Goal: Find specific page/section: Find specific page/section

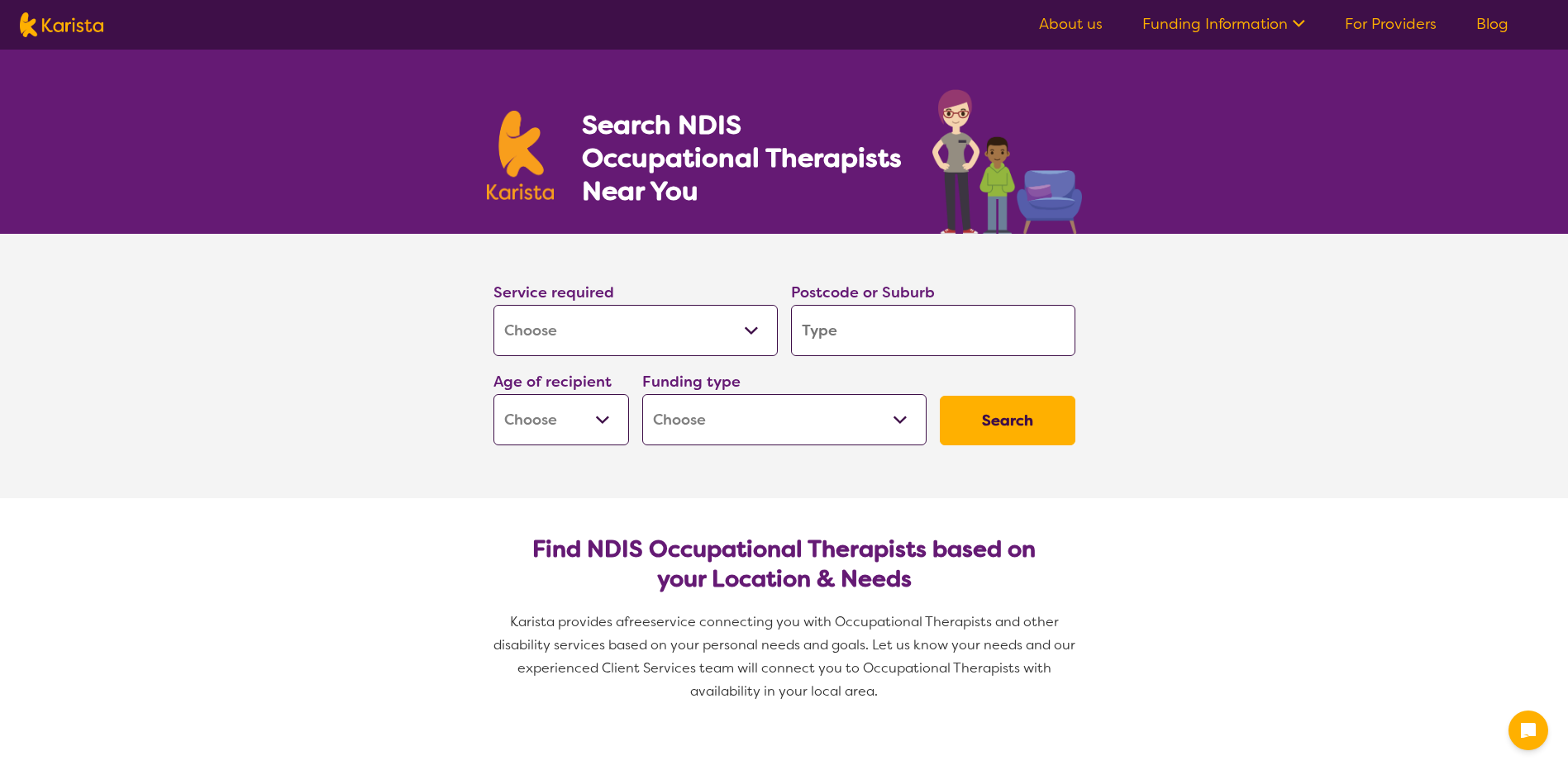
select select "[MEDICAL_DATA]"
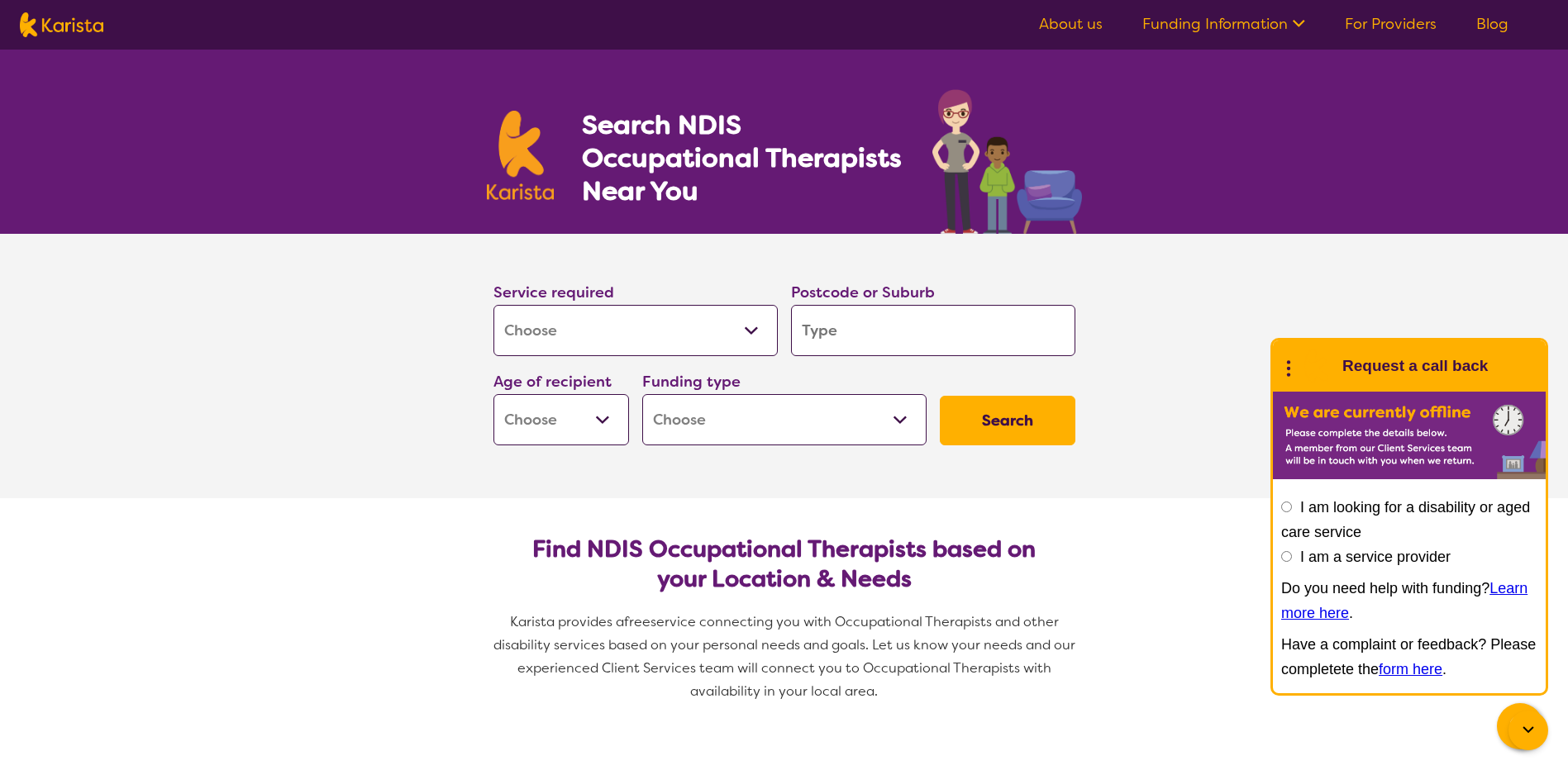
click at [826, 324] on input "search" at bounding box center [932, 330] width 284 height 52
type input "M"
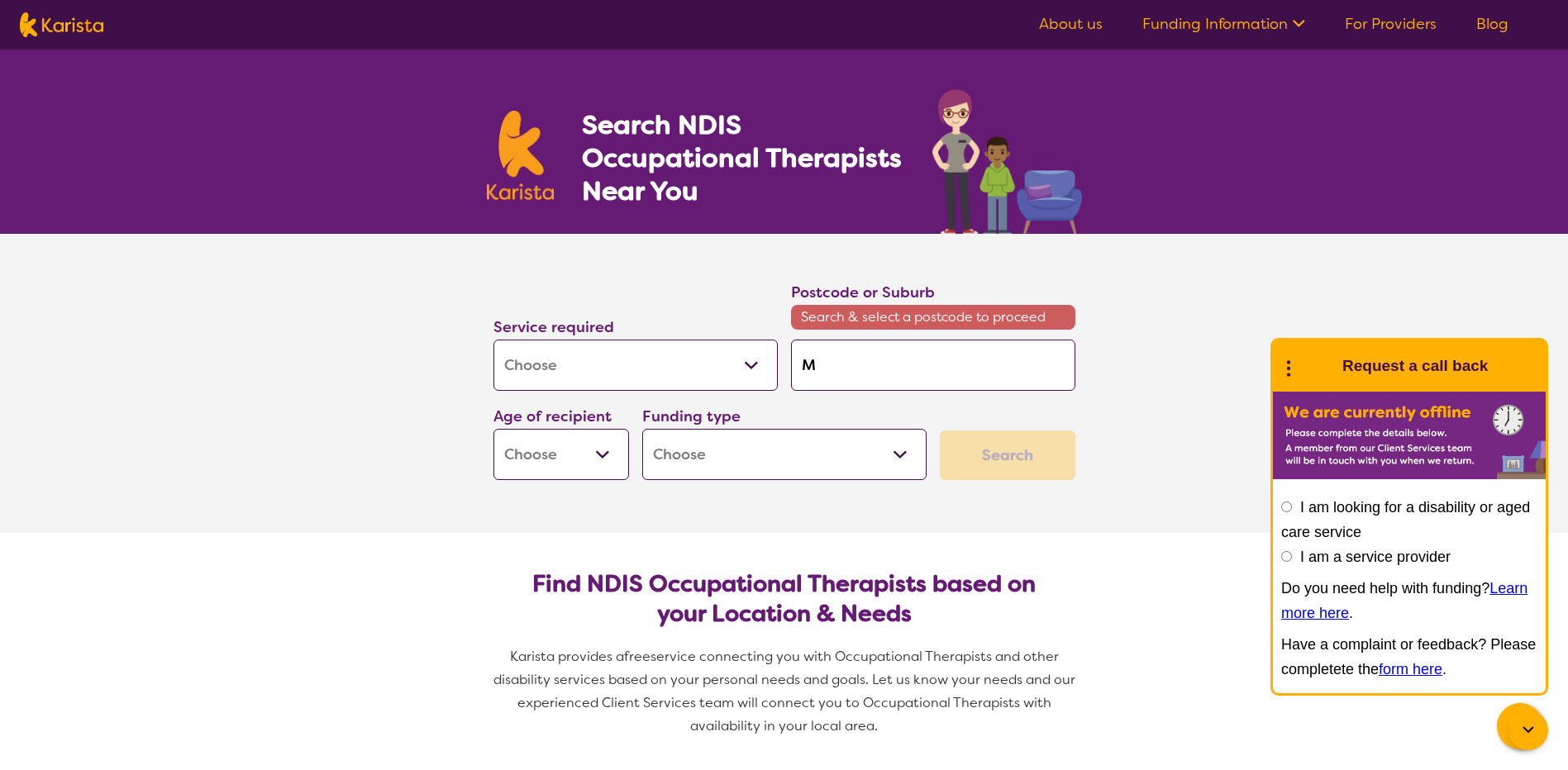
type input "Ma"
type input "Mac"
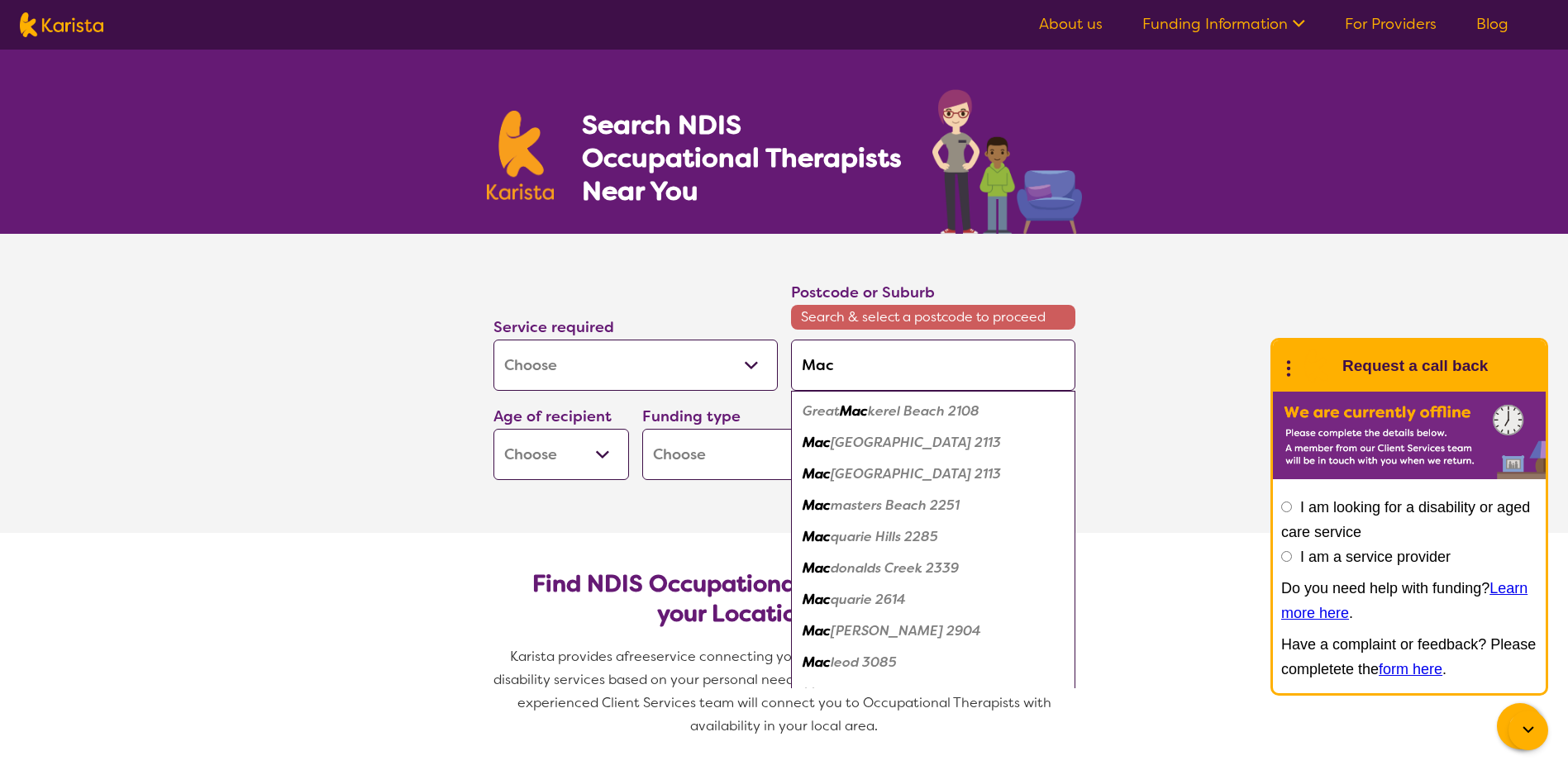
type input "Macq"
type input "Macqu"
type input "Macqua"
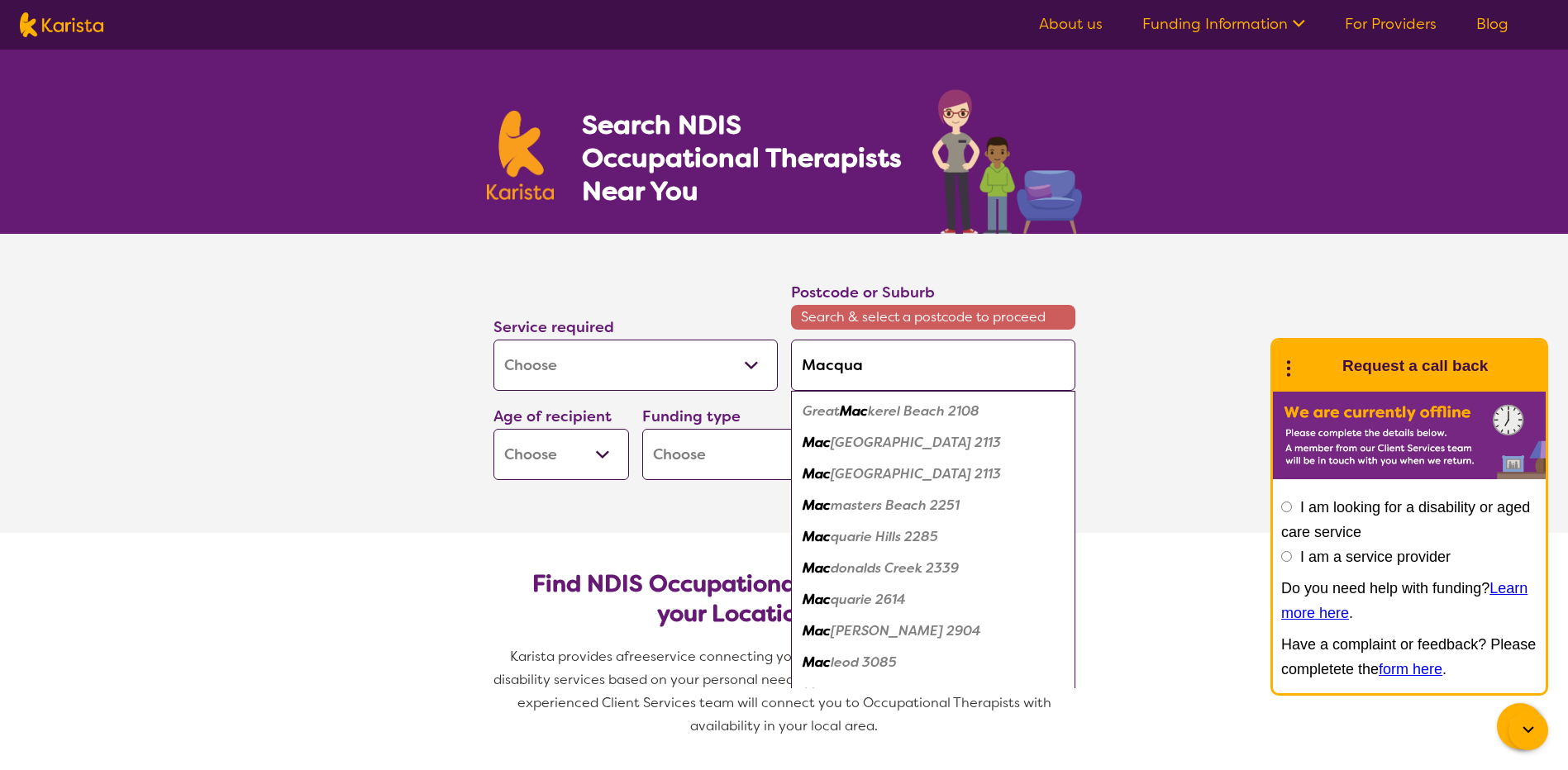
type input "Macqua"
type input "Macquar"
type input "Macquari"
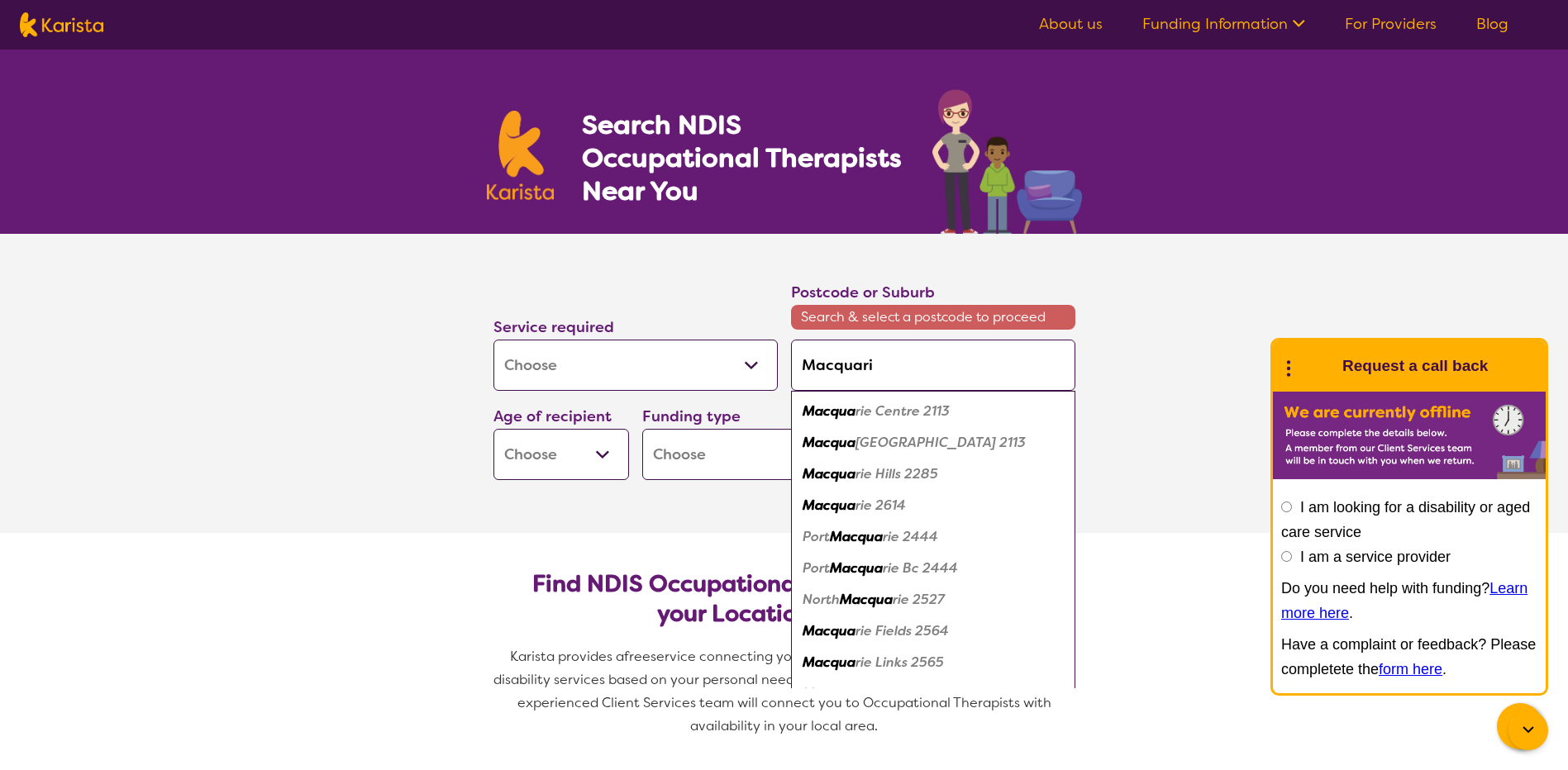
type input "Macquarie"
type input "Macquarie F"
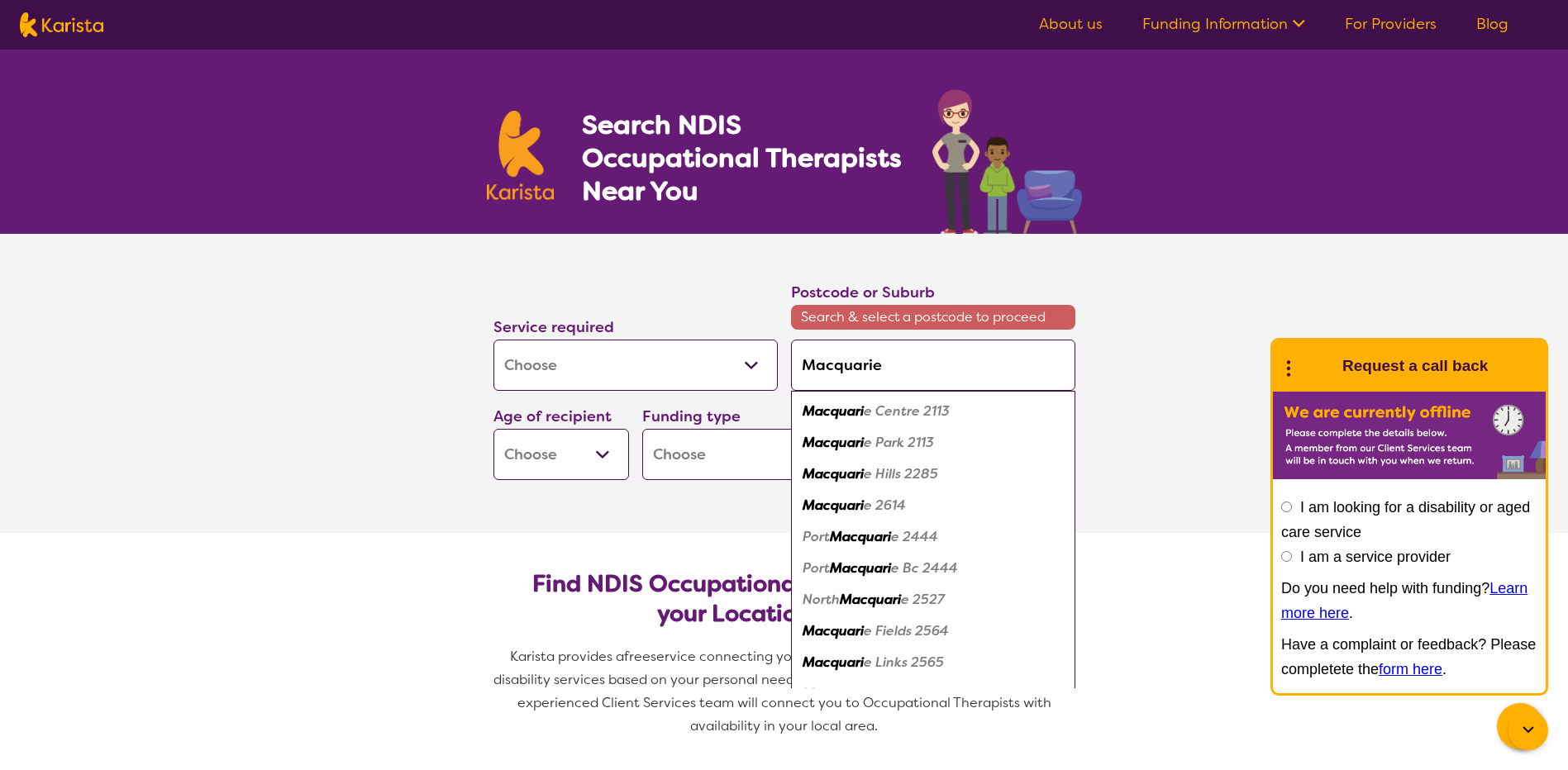
type input "Macquarie F"
type input "Macquarie Fi"
type input "Macquarie Fie"
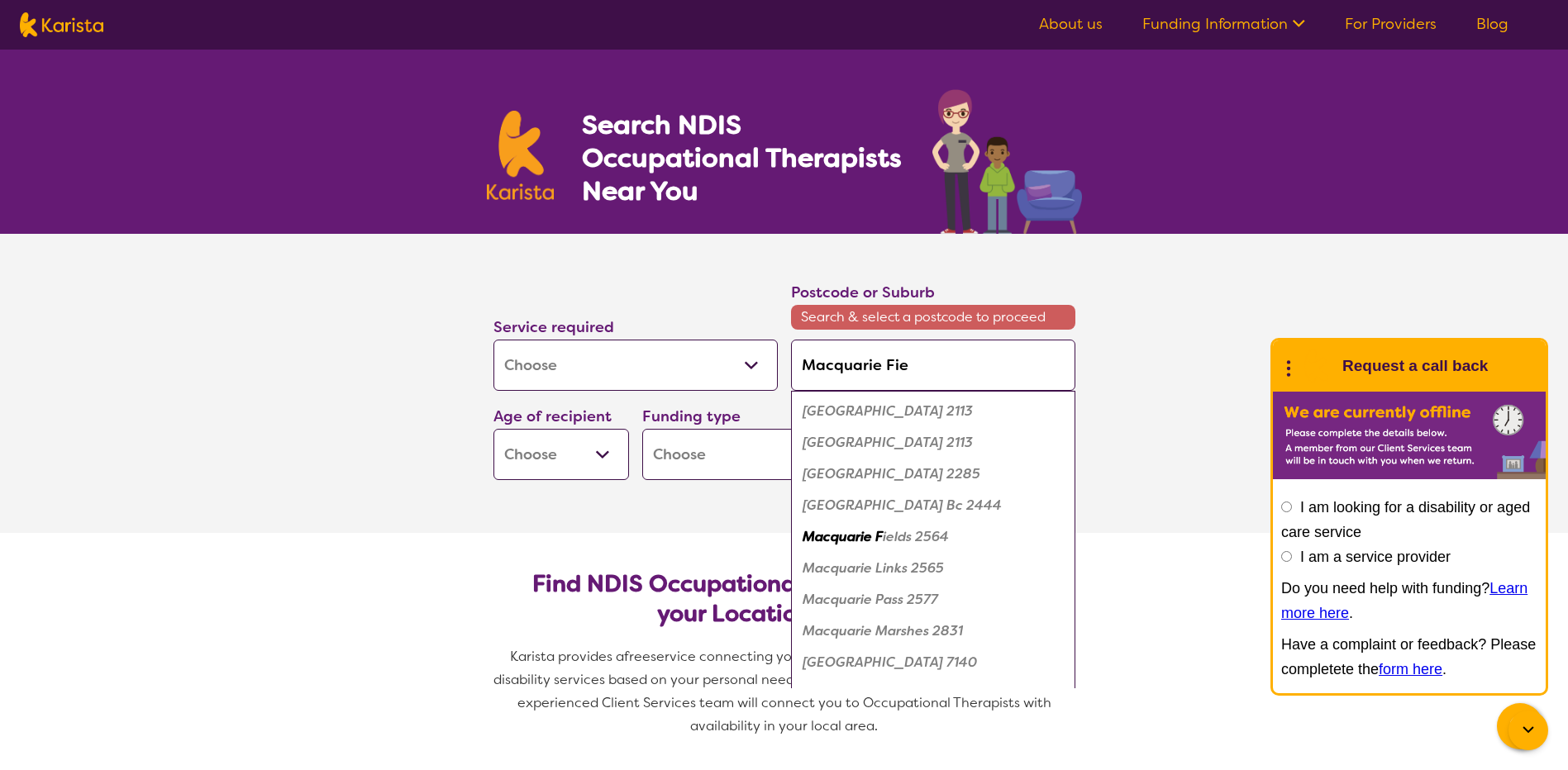
type input "Macquarie Fiel"
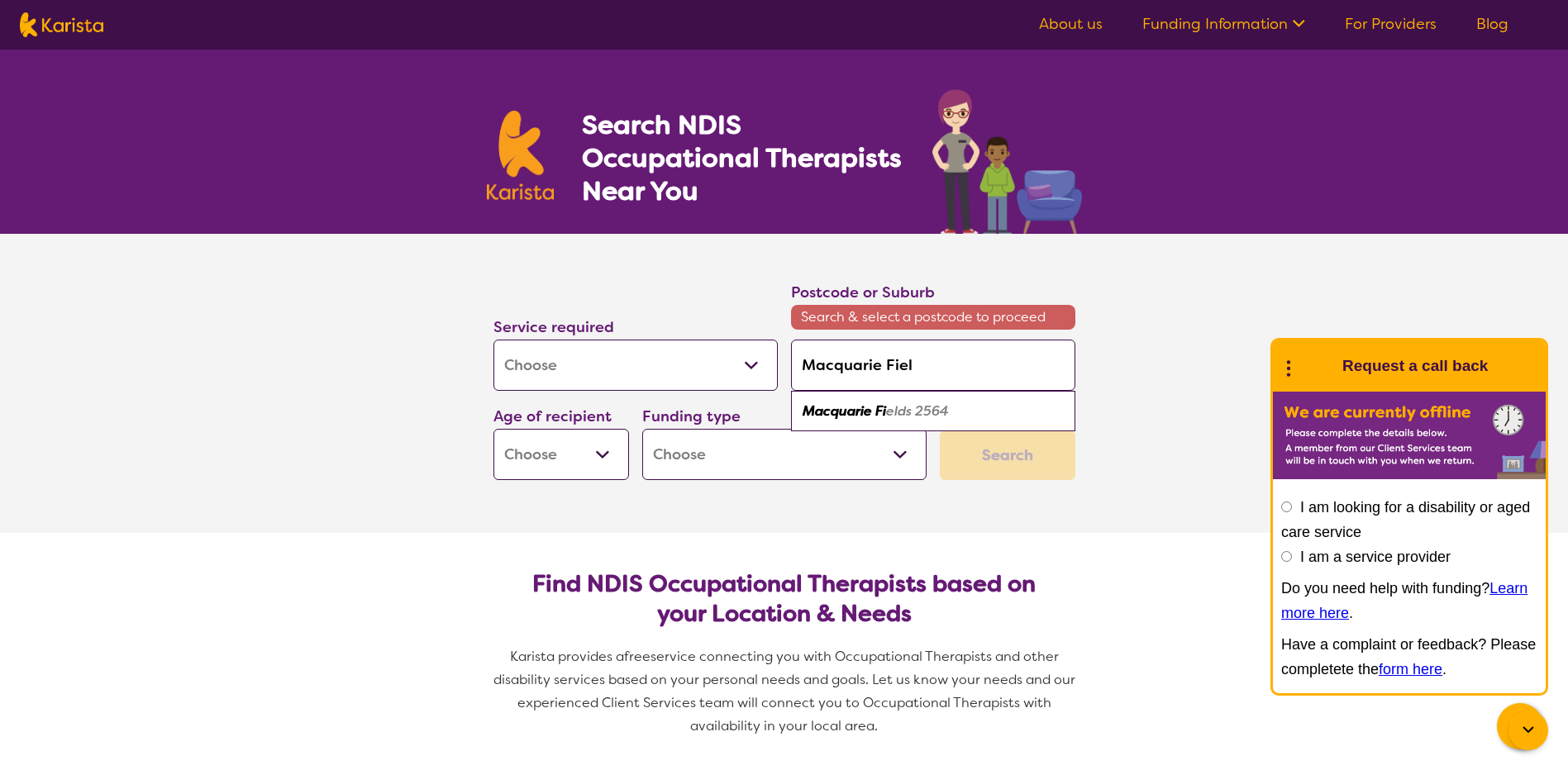
type input "[GEOGRAPHIC_DATA]"
type input "Macquarie Fields"
click at [854, 411] on em "Macquarie Fields" at bounding box center [857, 411] width 109 height 18
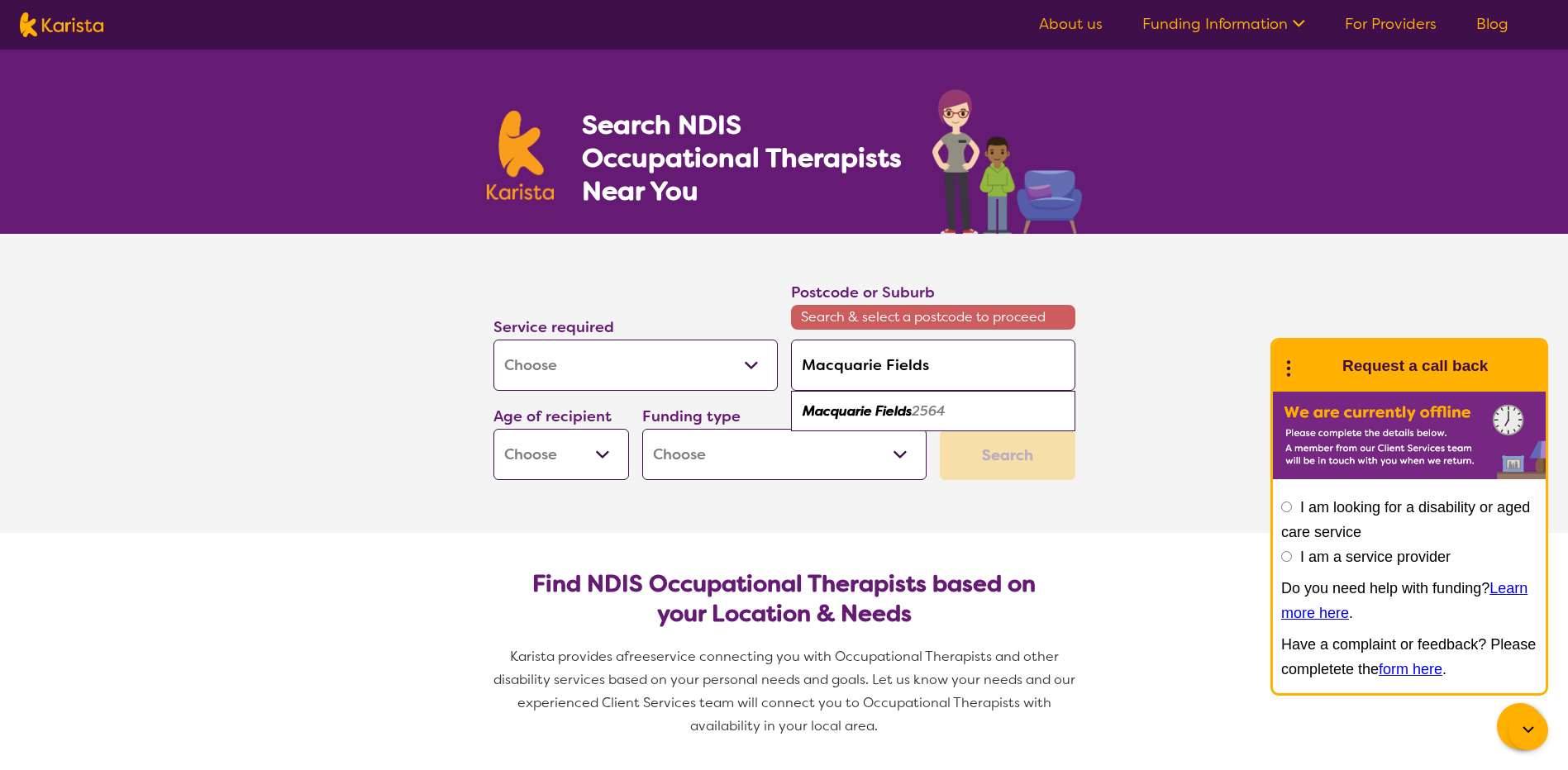
type input "2564"
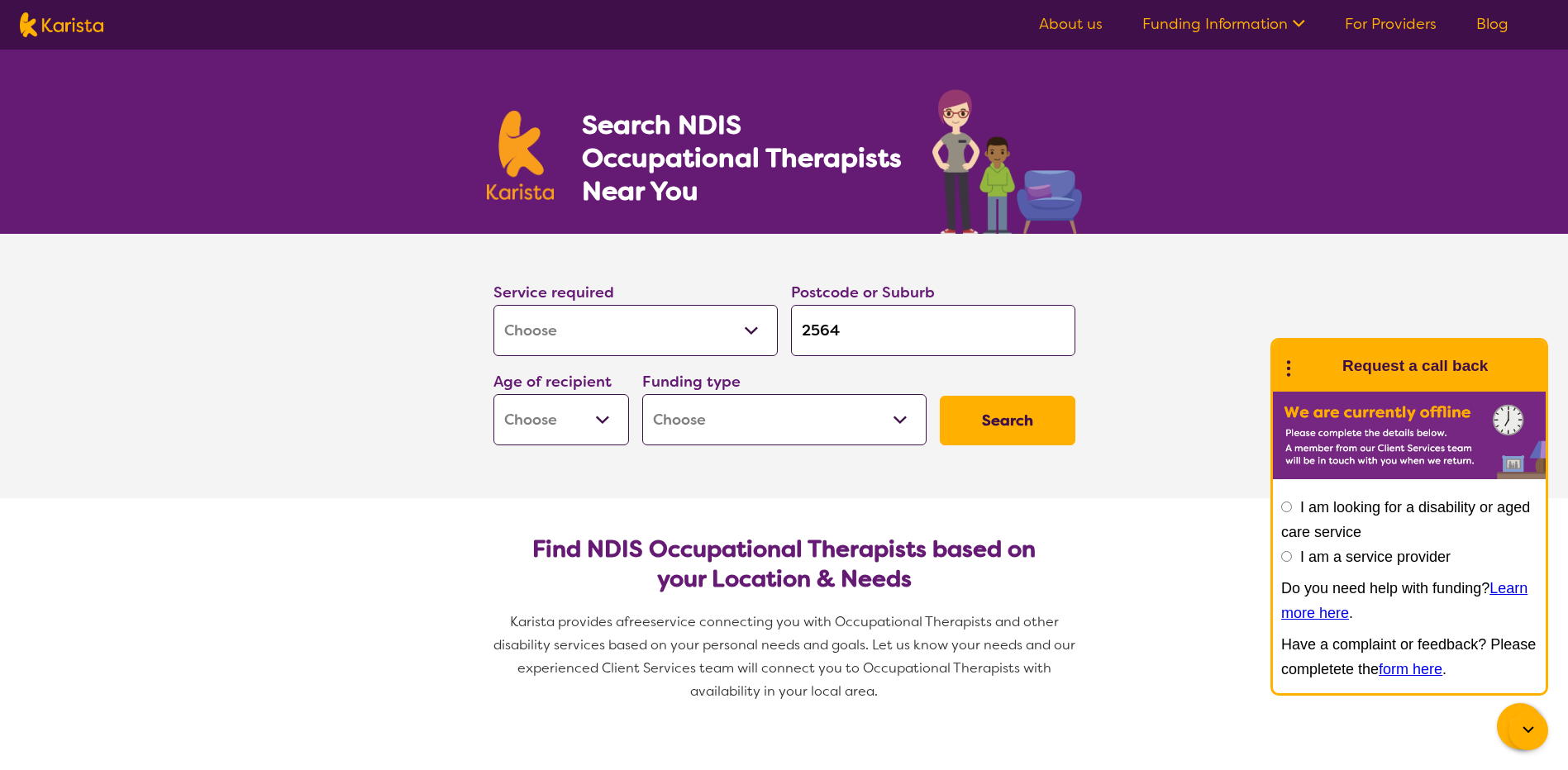
click at [591, 417] on select "Early Childhood - 0 to 9 Child - 10 to 11 Adolescent - 12 to 17 Adult - 18 to 6…" at bounding box center [561, 419] width 136 height 52
select select "EC"
click at [493, 394] on select "Early Childhood - 0 to 9 Child - 10 to 11 Adolescent - 12 to 17 Adult - 18 to 6…" at bounding box center [561, 419] width 136 height 52
select select "EC"
click at [905, 416] on select "Home Care Package (HCP) National Disability Insurance Scheme (NDIS) I don't know" at bounding box center [784, 419] width 284 height 52
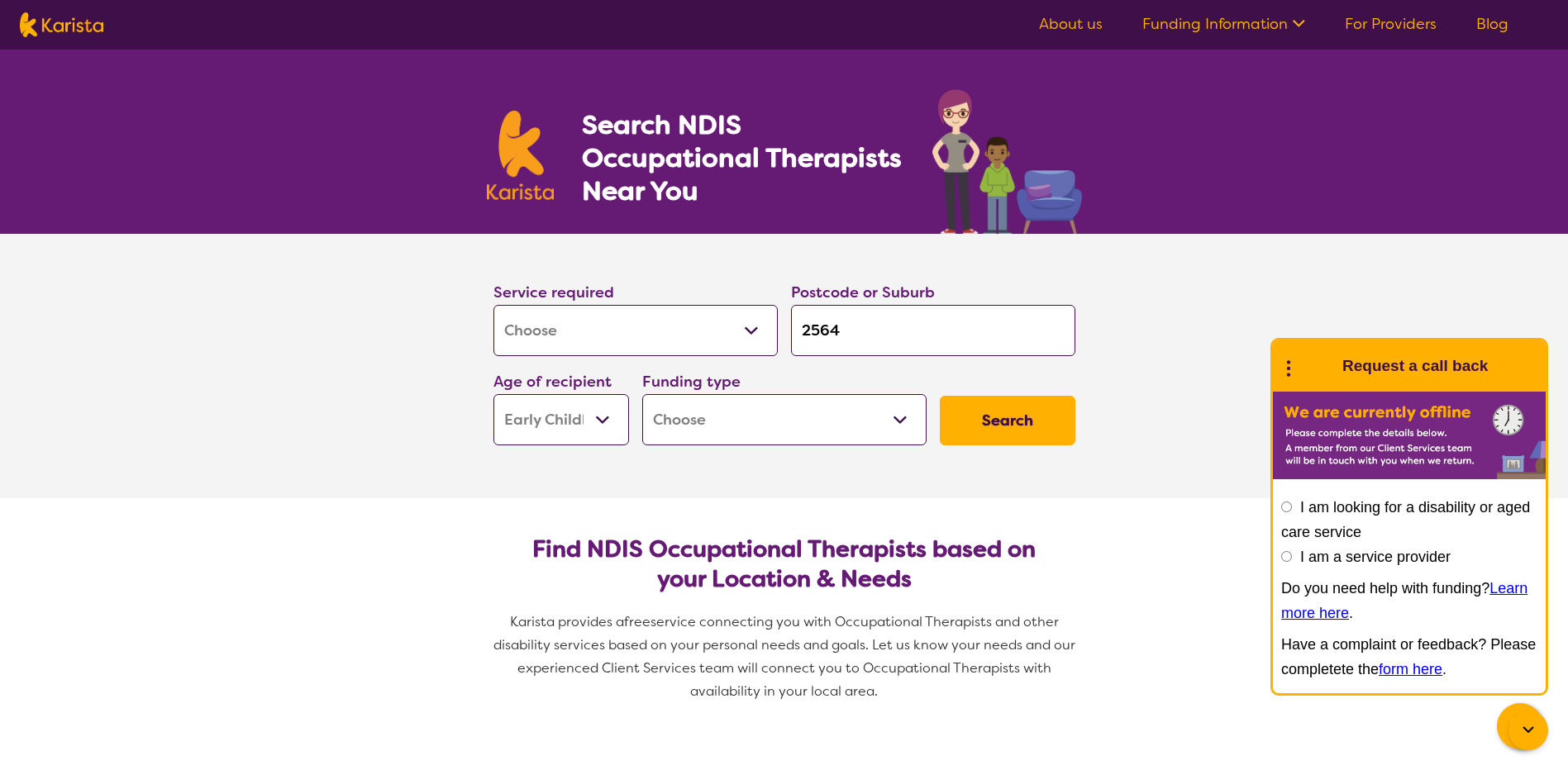
click at [336, 435] on section "Service required Allied Health Assistant Assessment ([MEDICAL_DATA] or [MEDICAL…" at bounding box center [784, 366] width 1568 height 264
